Goal: Check status

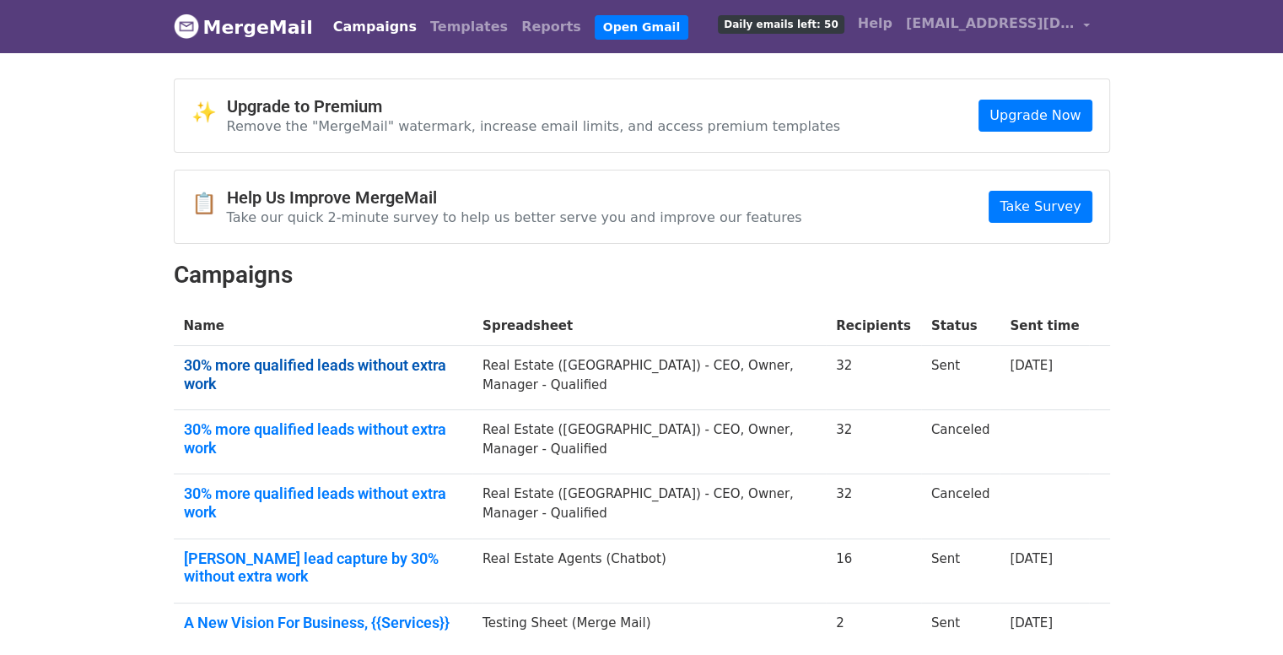
click at [445, 364] on link "30% more qualified leads without extra work" at bounding box center [323, 374] width 279 height 36
click at [275, 549] on link "Boost lead capture by 30% without extra work" at bounding box center [323, 567] width 279 height 36
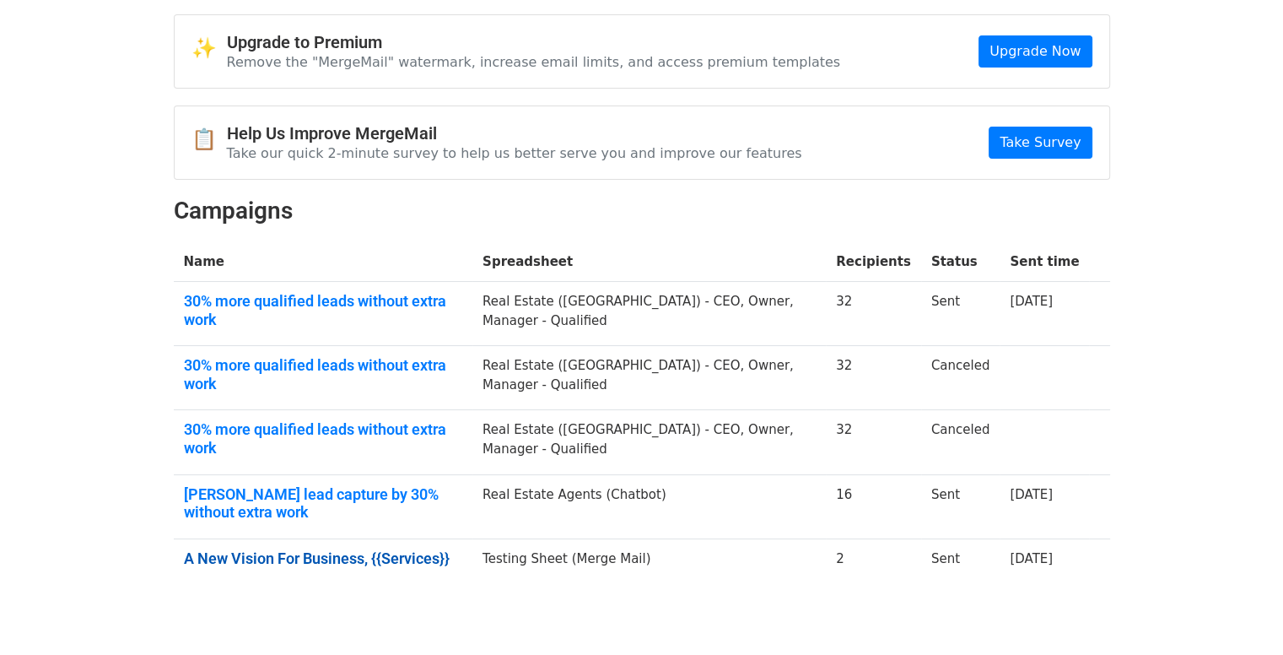
scroll to position [68, 0]
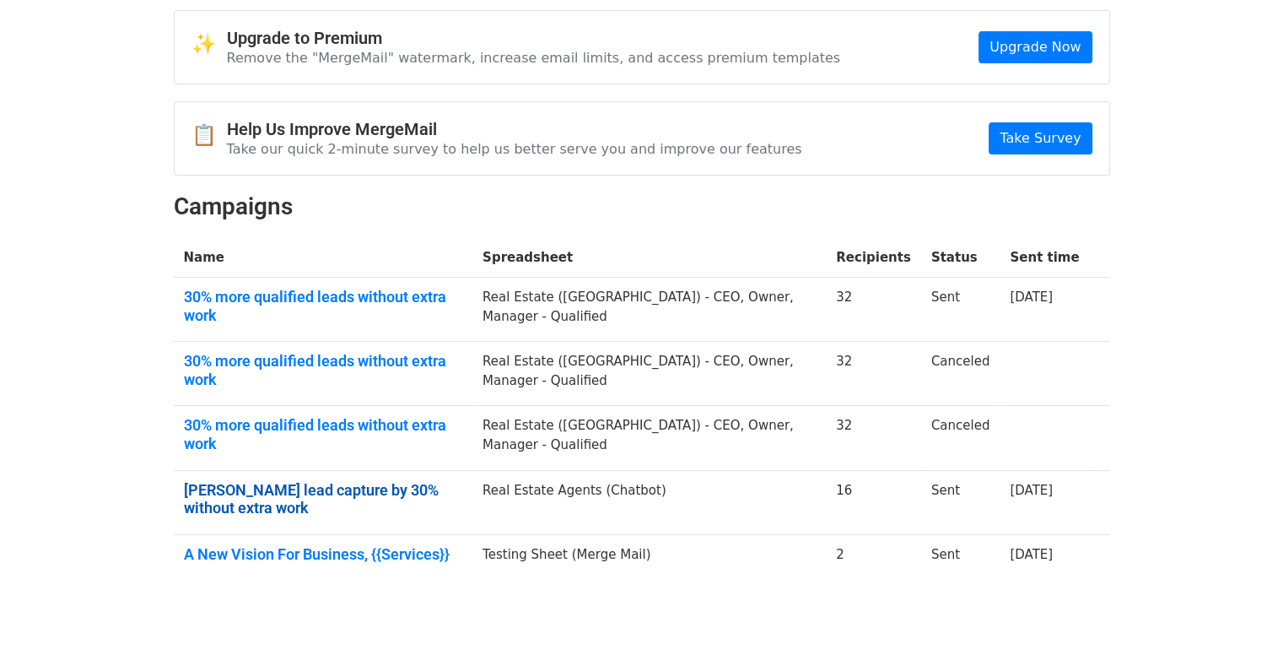
click at [391, 481] on link "Boost lead capture by 30% without extra work" at bounding box center [323, 499] width 279 height 36
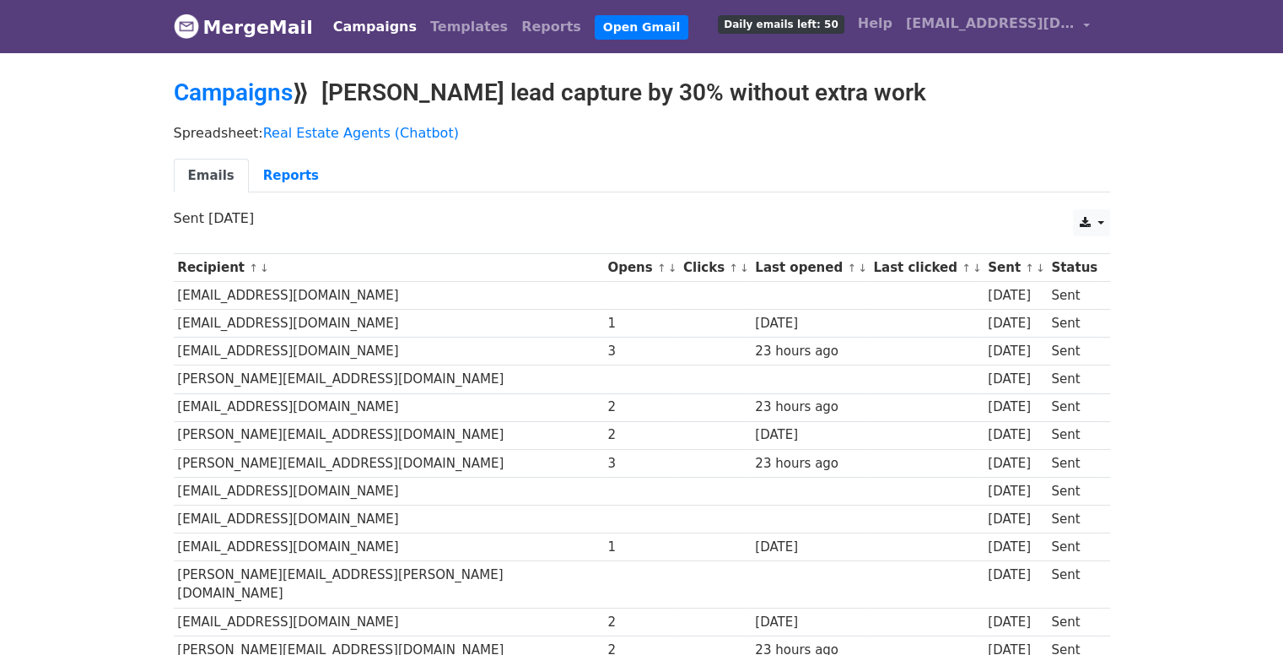
drag, startPoint x: 240, startPoint y: 312, endPoint x: 430, endPoint y: 349, distance: 194.2
click at [432, 347] on tbody "Recipient ↑ ↓ Opens ↑ ↓ Clicks ↑ ↓ Last opened ↑ ↓ Last clicked ↑ ↓ Sent ↑ ↓ St…" at bounding box center [642, 500] width 936 height 493
click at [327, 348] on td "[EMAIL_ADDRESS][DOMAIN_NAME]" at bounding box center [389, 351] width 430 height 28
